Goal: Task Accomplishment & Management: Use online tool/utility

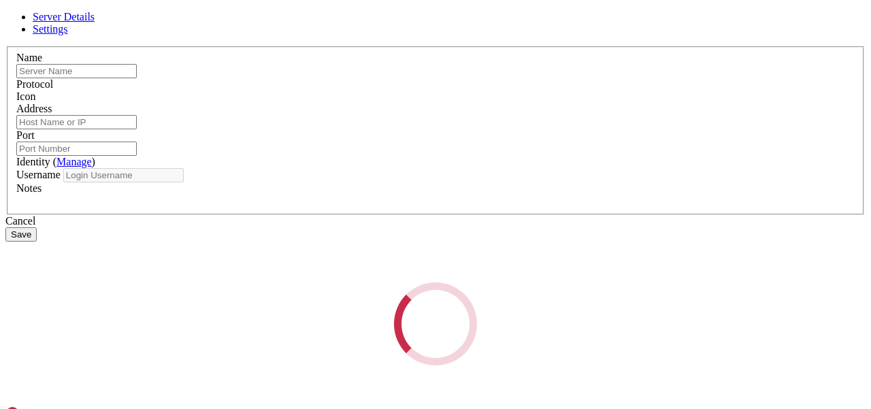
type input "Matrix"
type input "109.195.247.148"
type input "22"
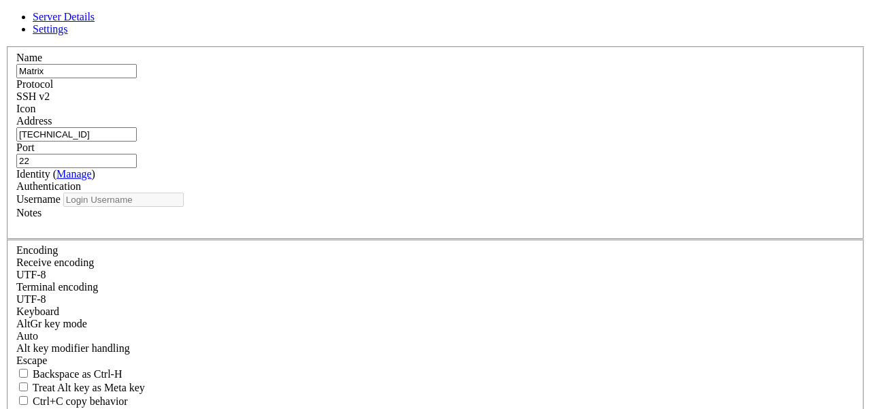
type input "root"
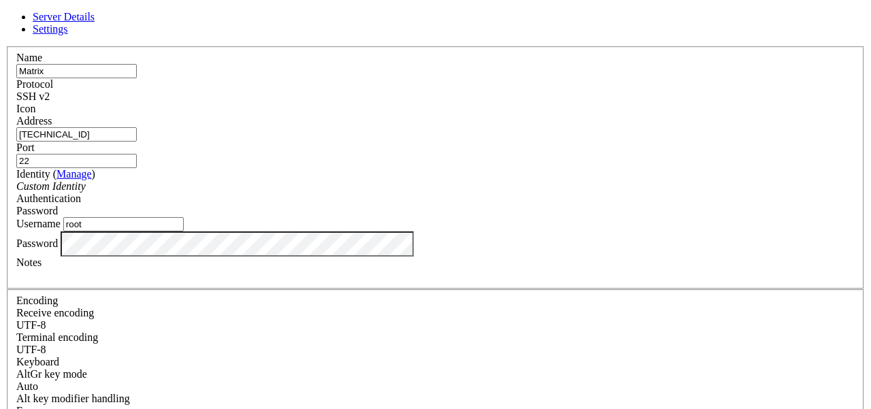
click at [137, 154] on input "22" at bounding box center [76, 161] width 120 height 14
type input "2022"
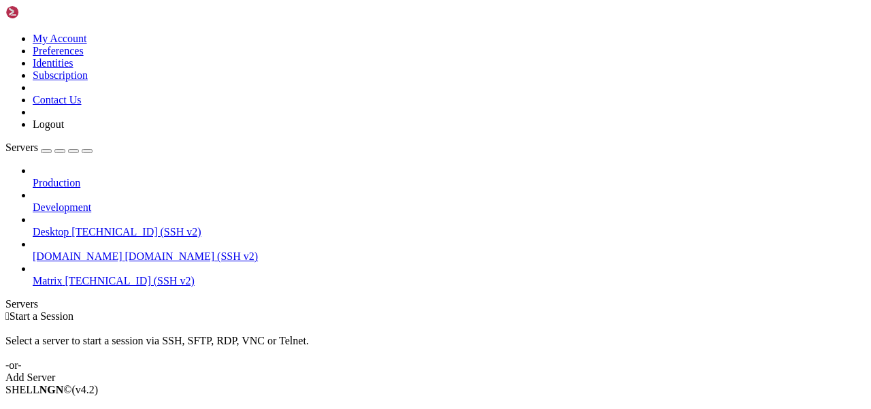
click at [33, 275] on icon at bounding box center [33, 275] width 0 height 0
click at [51, 275] on span "Matrix" at bounding box center [48, 281] width 30 height 12
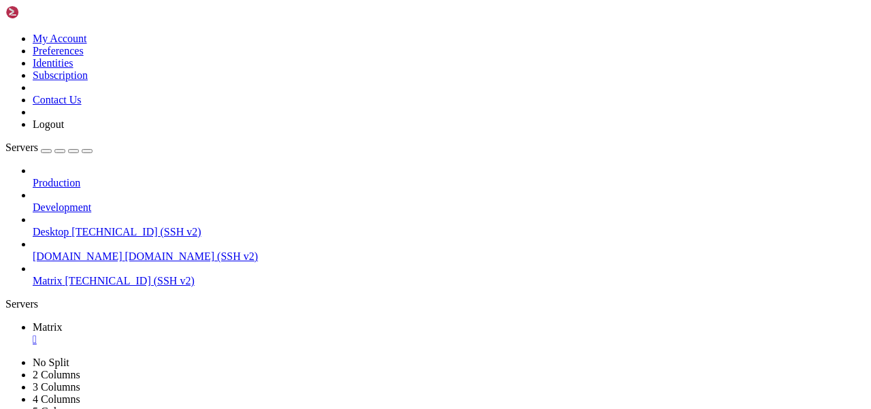
scroll to position [69, 0]
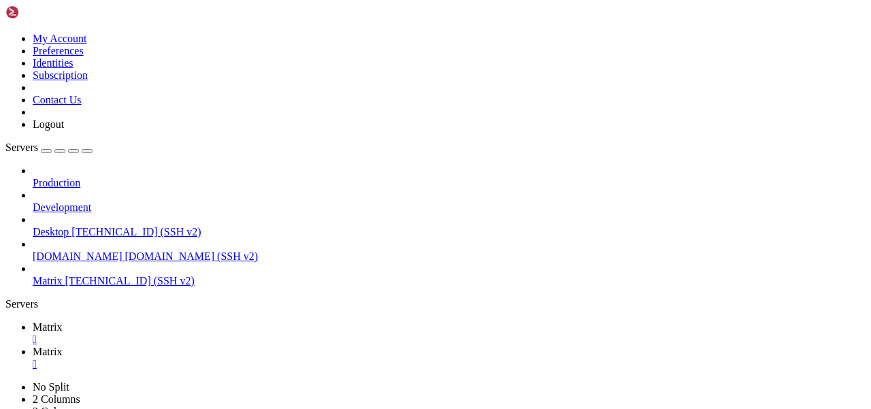
scroll to position [0, 0]
type input "/var/www/idx"
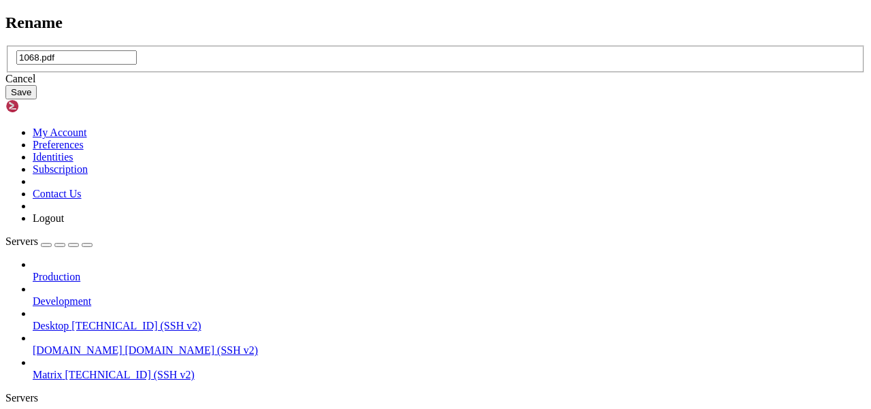
type input "1068.pdf"
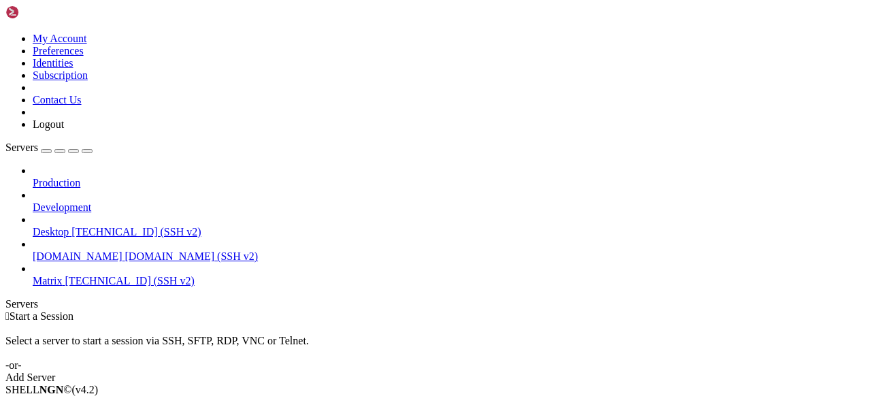
click at [125, 250] on span "[DOMAIN_NAME] (SSH v2)" at bounding box center [191, 256] width 133 height 12
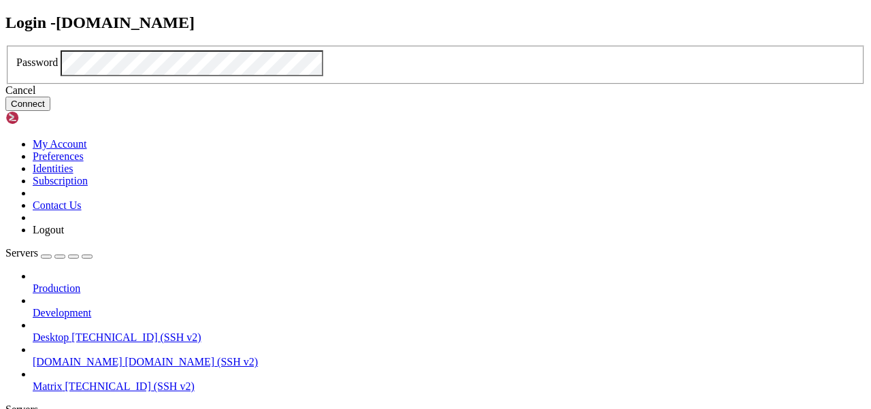
click button "Connect" at bounding box center [27, 104] width 45 height 14
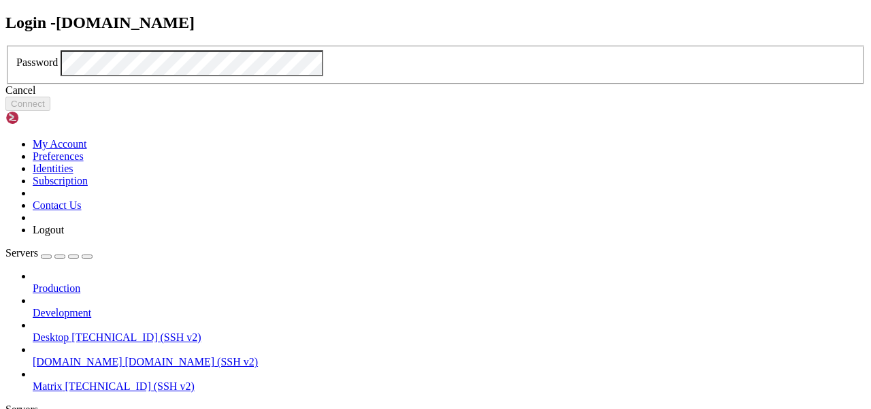
click at [458, 97] on div "Cancel" at bounding box center [435, 90] width 860 height 12
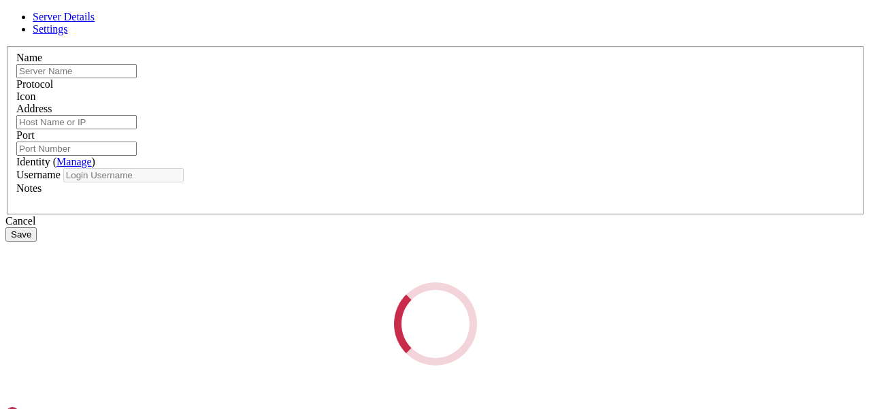
type input "[DOMAIN_NAME]"
type input "22"
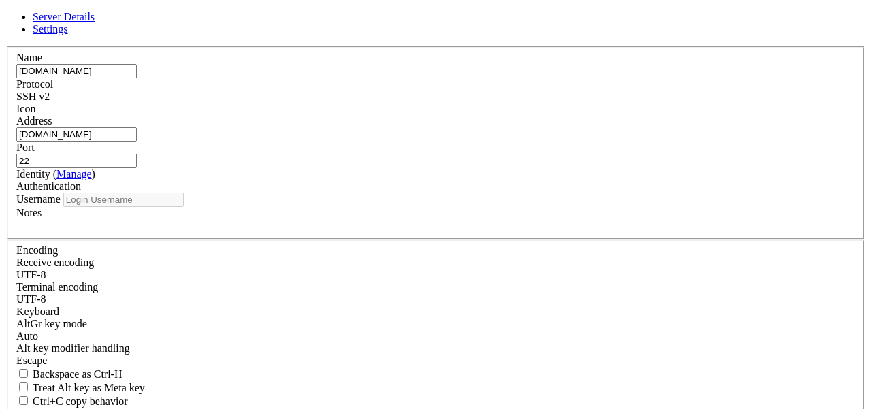
type input "kestelha"
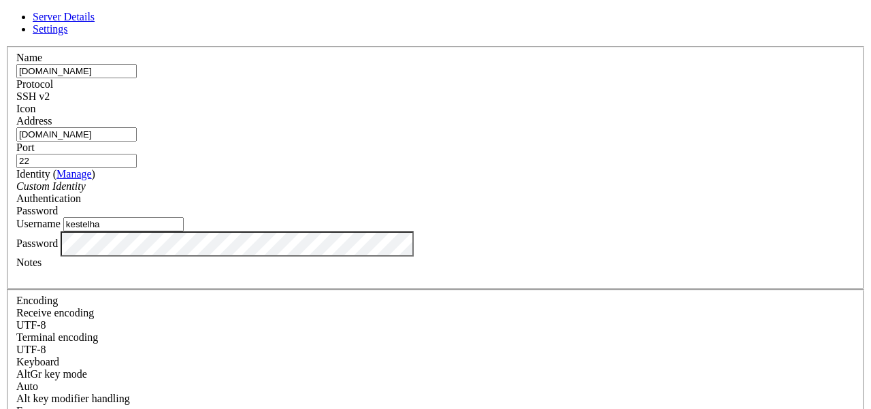
scroll to position [29, 0]
